Goal: Task Accomplishment & Management: Manage account settings

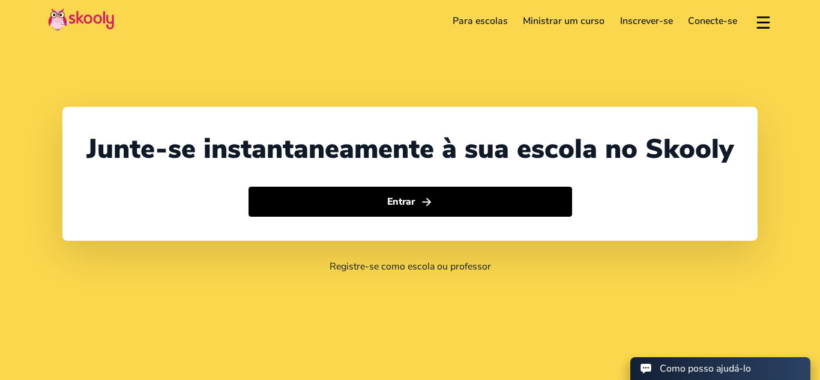
select select "41"
select select "[GEOGRAPHIC_DATA]"
select select "[GEOGRAPHIC_DATA]/[GEOGRAPHIC_DATA]"
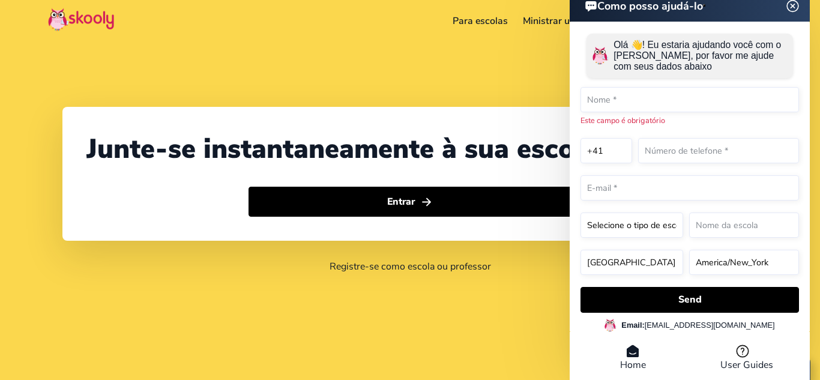
click at [633, 349] on icon at bounding box center [633, 351] width 12 height 12
click at [796, 5] on img at bounding box center [793, 5] width 23 height 15
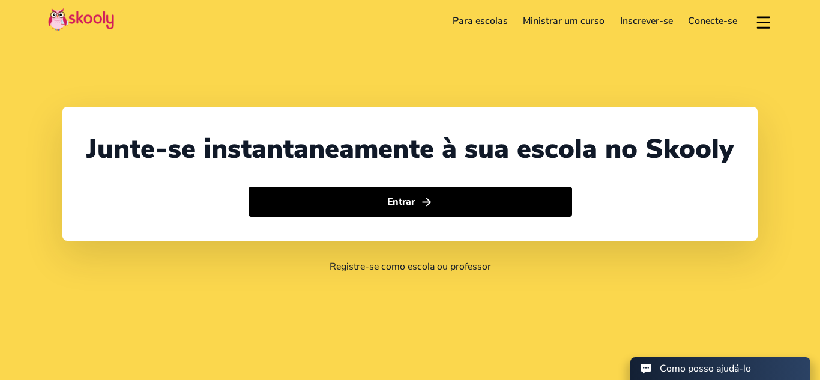
click at [761, 16] on button at bounding box center [763, 21] width 17 height 20
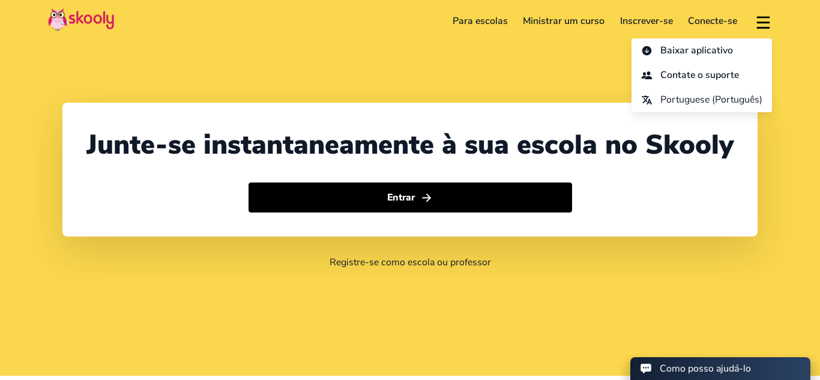
scroll to position [5, 0]
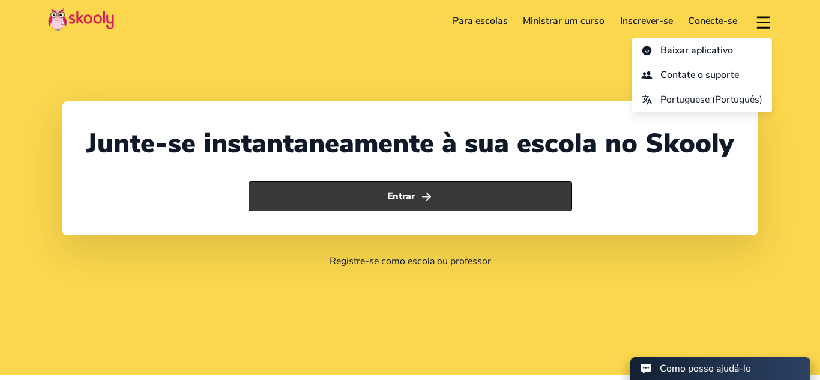
click at [478, 189] on button "Entrar" at bounding box center [411, 196] width 324 height 30
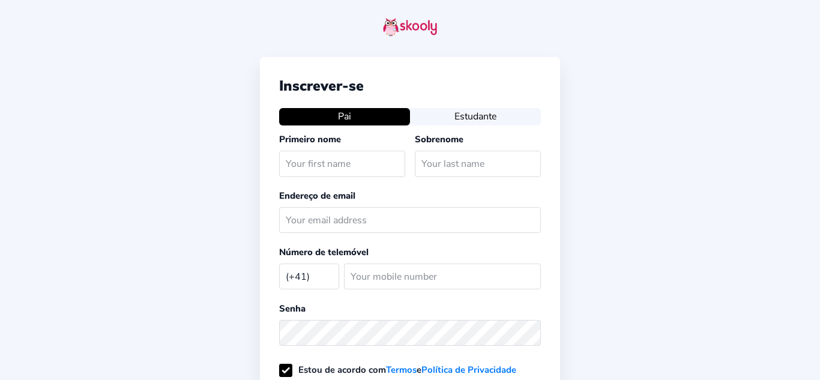
select select "CH"
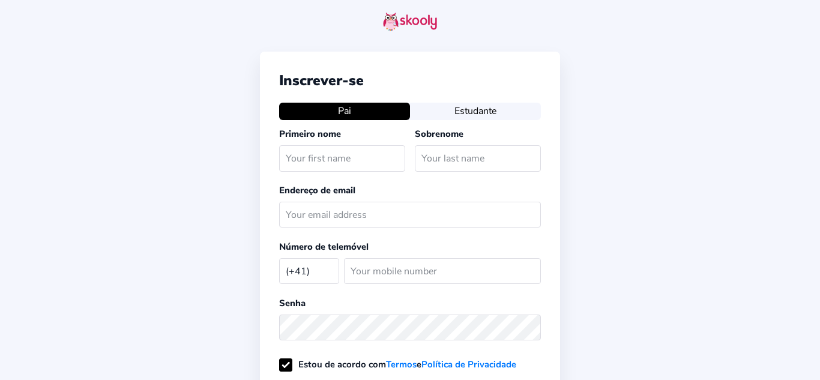
scroll to position [5, 0]
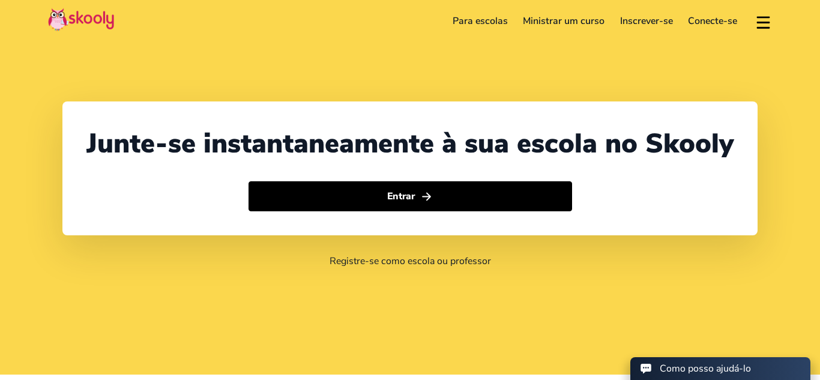
select select "41"
select select "[GEOGRAPHIC_DATA]"
select select "[GEOGRAPHIC_DATA]/[GEOGRAPHIC_DATA]"
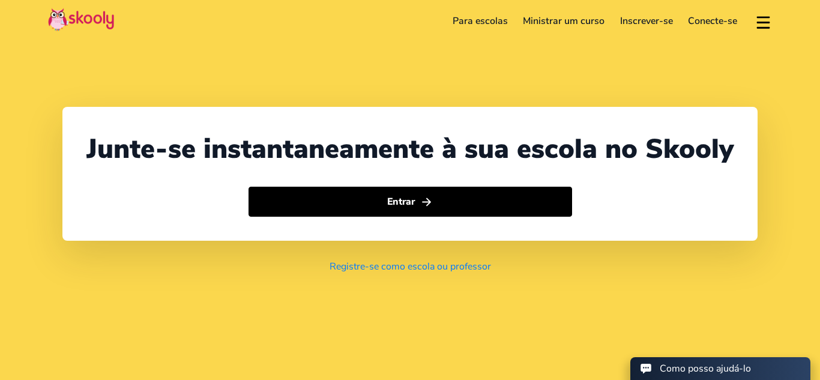
click at [475, 264] on link "Registre-se como escola ou professor" at bounding box center [410, 266] width 161 height 13
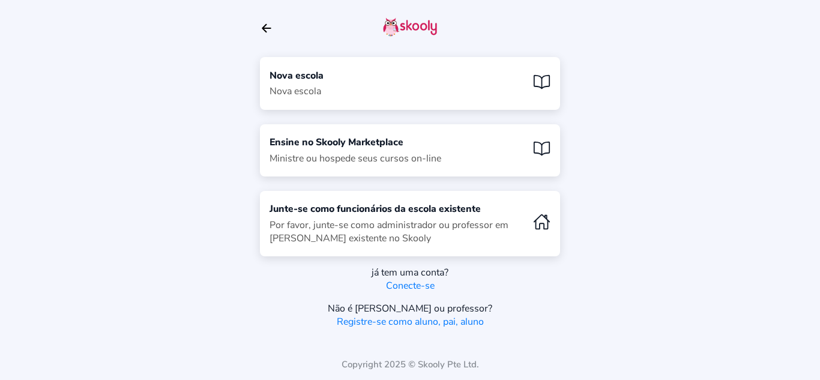
click at [424, 288] on link "Conecte-se" at bounding box center [410, 285] width 49 height 13
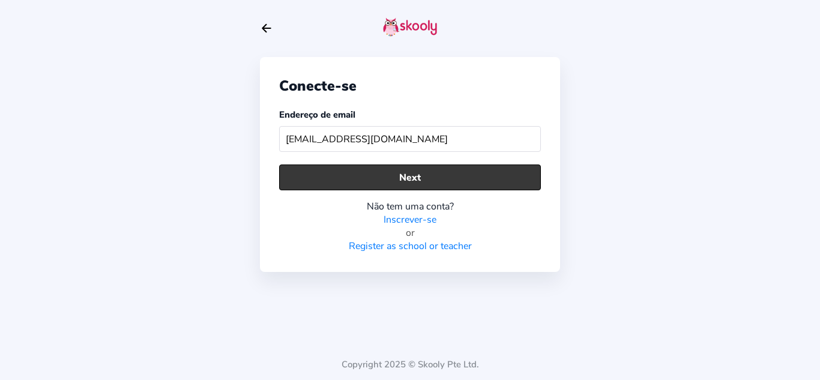
type input "[EMAIL_ADDRESS][DOMAIN_NAME]"
click at [423, 177] on button "Next" at bounding box center [410, 177] width 262 height 26
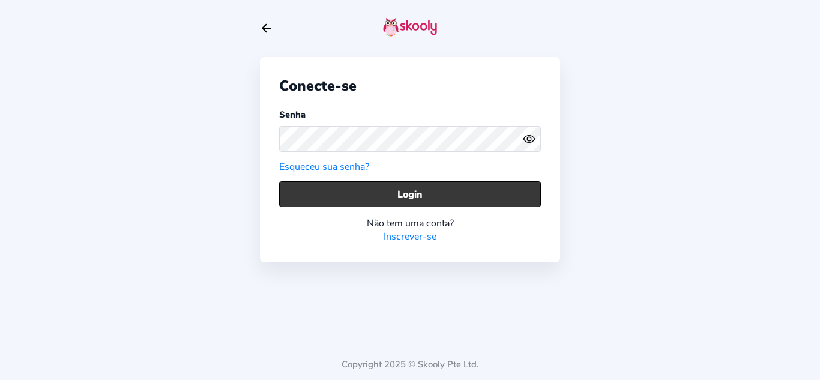
click at [418, 197] on button "Login" at bounding box center [410, 194] width 262 height 26
